Goal: Answer question/provide support

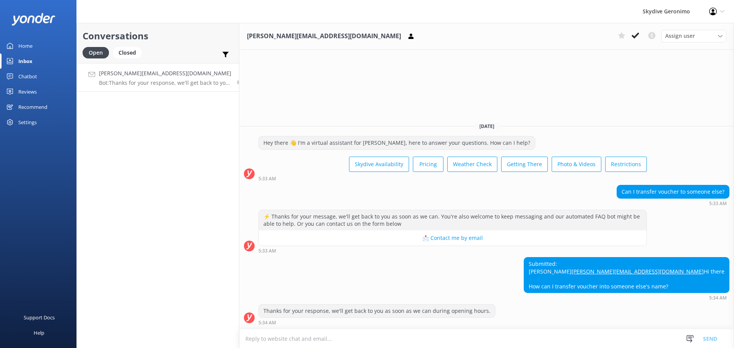
click at [307, 340] on textarea at bounding box center [486, 338] width 495 height 19
paste textarea "Hi [PERSON_NAME], Thank you for your enquiry, Yes, we can help you transfer the…"
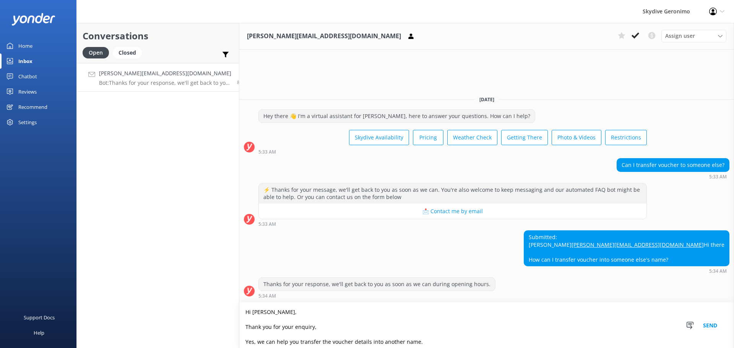
scroll to position [73, 0]
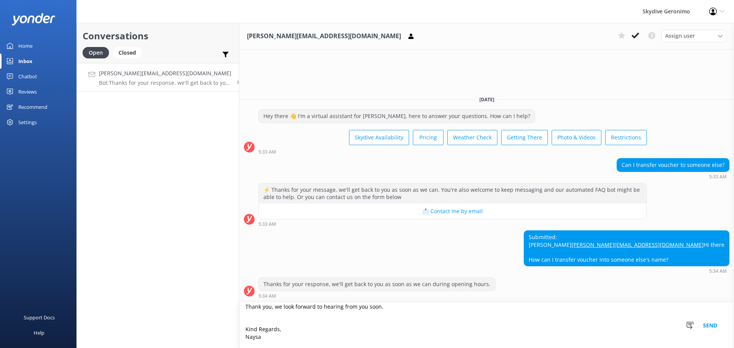
type textarea "Hi [PERSON_NAME], Thank you for your enquiry, Yes, we can help you transfer the…"
click at [713, 325] on button "Send" at bounding box center [710, 325] width 29 height 45
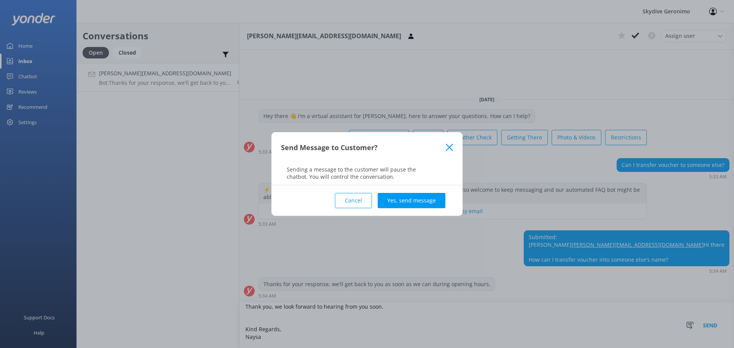
drag, startPoint x: 404, startPoint y: 196, endPoint x: 412, endPoint y: 196, distance: 7.7
click at [404, 195] on button "Yes, send message" at bounding box center [412, 200] width 68 height 15
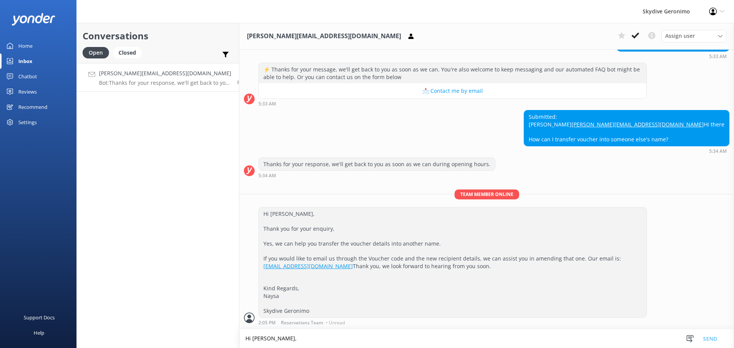
scroll to position [110, 0]
click at [23, 37] on div at bounding box center [38, 19] width 76 height 38
drag, startPoint x: 371, startPoint y: 249, endPoint x: 251, endPoint y: 229, distance: 121.7
click at [259, 229] on div "Hi [PERSON_NAME], Thank you for your enquiry, Yes, we can help you transfer the…" at bounding box center [453, 263] width 388 height 110
copy div "Yes, we can help you transfer the voucher details into another name. If you wou…"
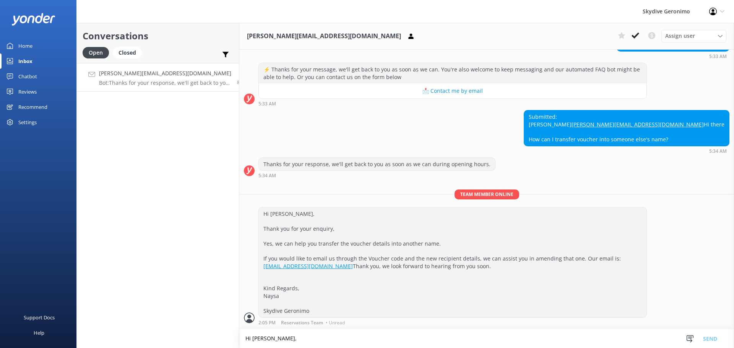
click at [26, 51] on div "Home" at bounding box center [25, 45] width 14 height 15
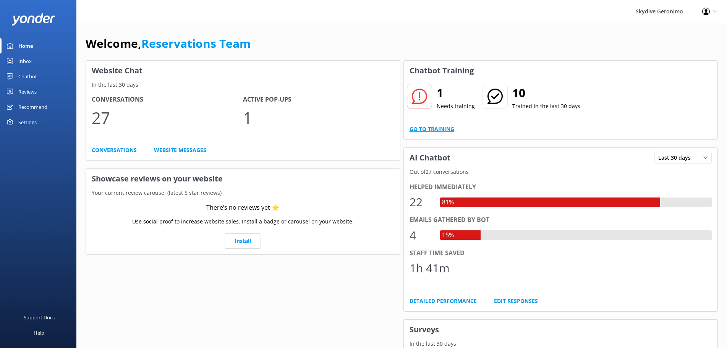
click at [443, 130] on link "Go to Training" at bounding box center [432, 129] width 45 height 8
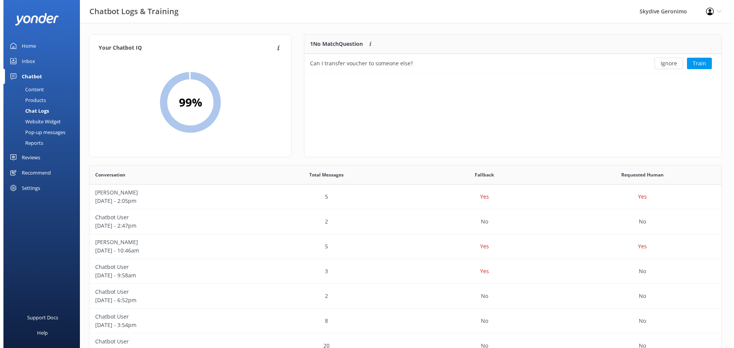
scroll to position [261, 625]
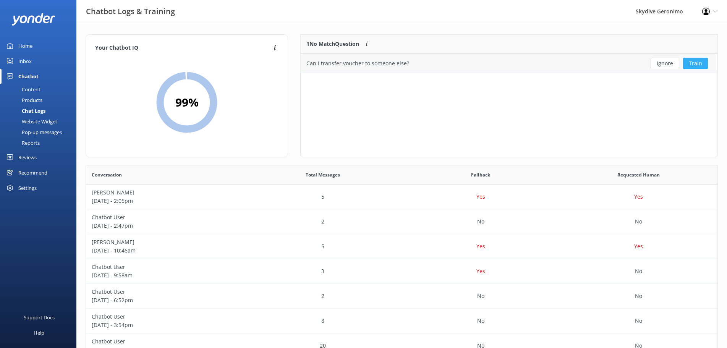
click at [697, 66] on button "Train" at bounding box center [695, 63] width 25 height 11
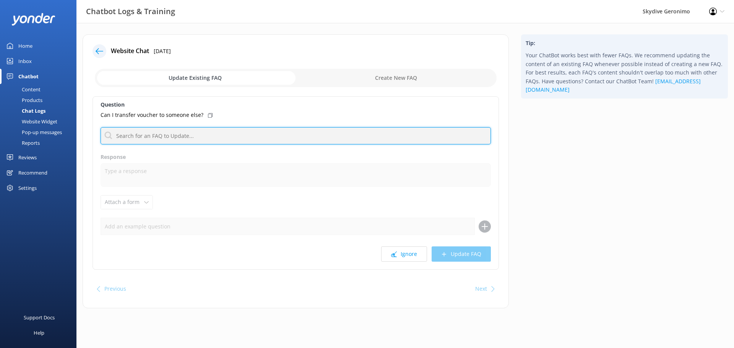
click at [177, 137] on input "text" at bounding box center [296, 135] width 390 height 17
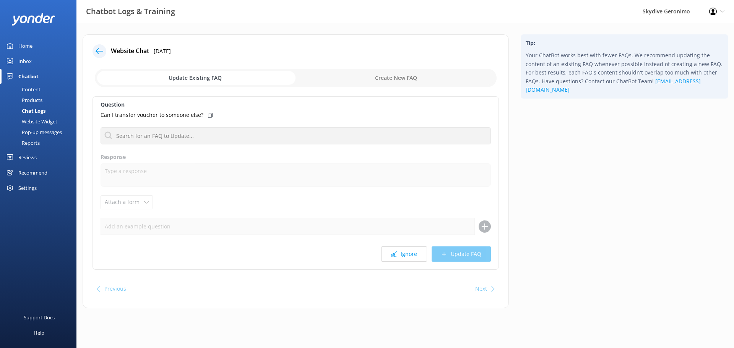
click at [360, 88] on div "Update Existing FAQ Create New FAQ" at bounding box center [296, 78] width 406 height 23
click at [358, 86] on input "checkbox" at bounding box center [296, 78] width 402 height 18
checkbox input "true"
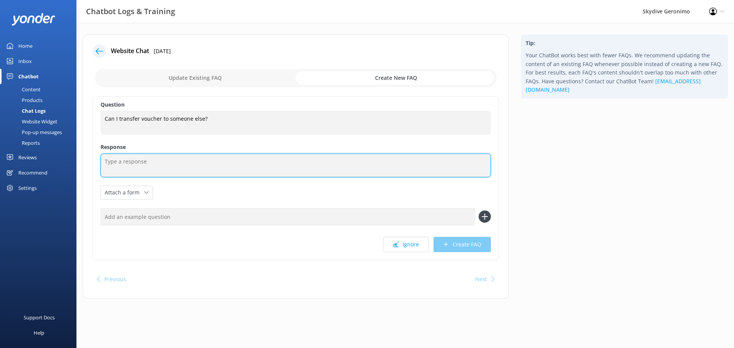
click at [174, 161] on textarea at bounding box center [296, 166] width 390 height 24
paste textarea "Yes, we can help you transfer the voucher details into another name. Please ema…"
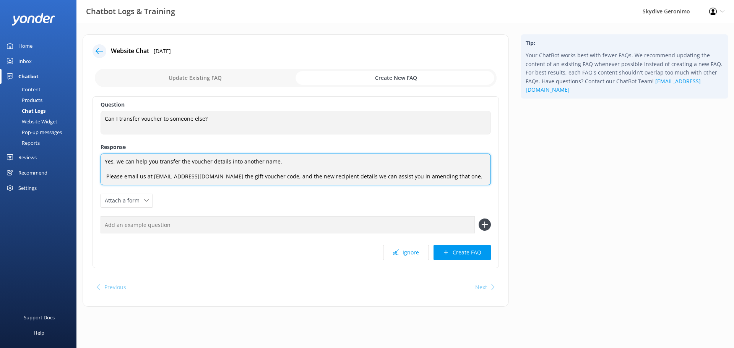
type textarea "Yes, we can help you transfer the voucher details into another name. Please ema…"
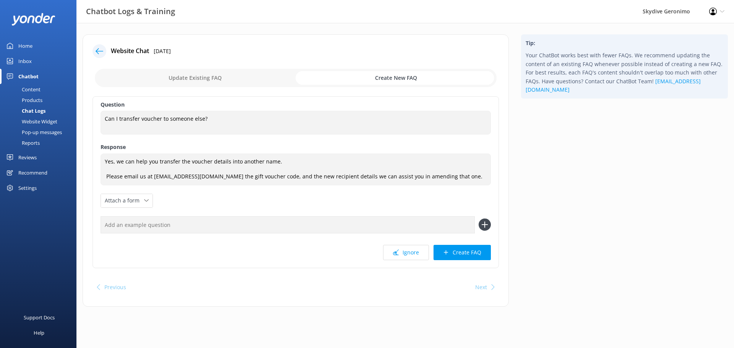
click at [195, 225] on input "text" at bounding box center [288, 224] width 374 height 17
click at [154, 225] on input "Change voucher name" at bounding box center [288, 224] width 374 height 17
type input "Change voucher details"
click at [478, 255] on button "Create FAQ" at bounding box center [461, 252] width 57 height 15
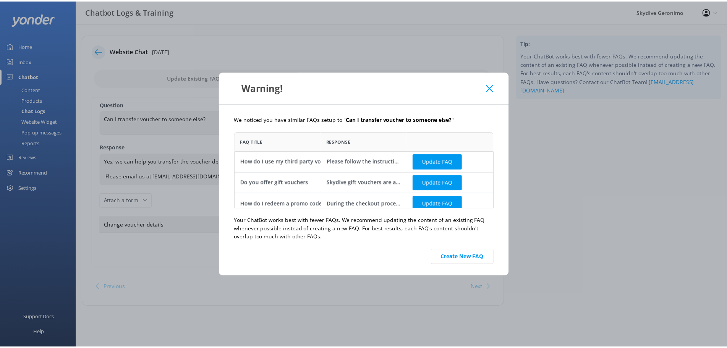
scroll to position [6, 0]
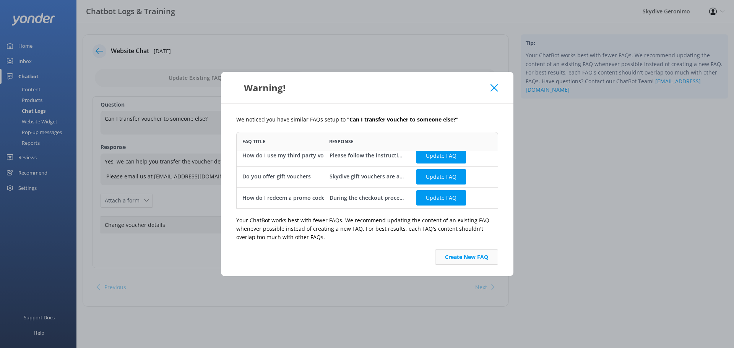
click at [484, 250] on button "Create New FAQ" at bounding box center [466, 257] width 63 height 15
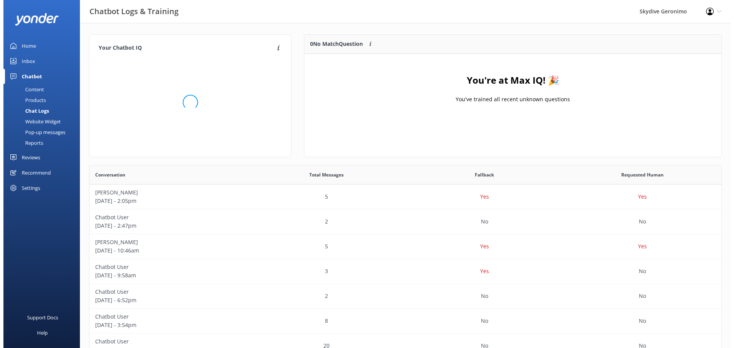
scroll to position [89, 410]
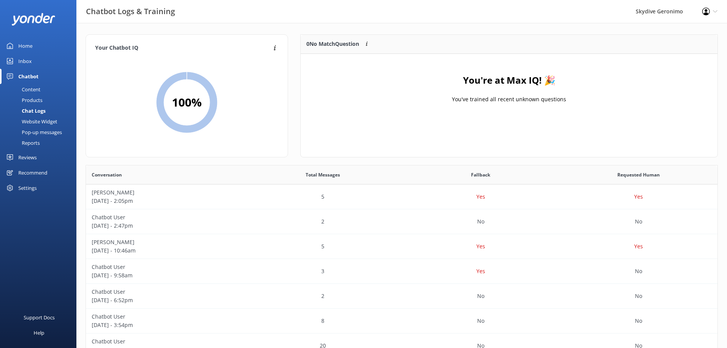
click at [30, 65] on div "Inbox" at bounding box center [24, 61] width 13 height 15
